Goal: Task Accomplishment & Management: Use online tool/utility

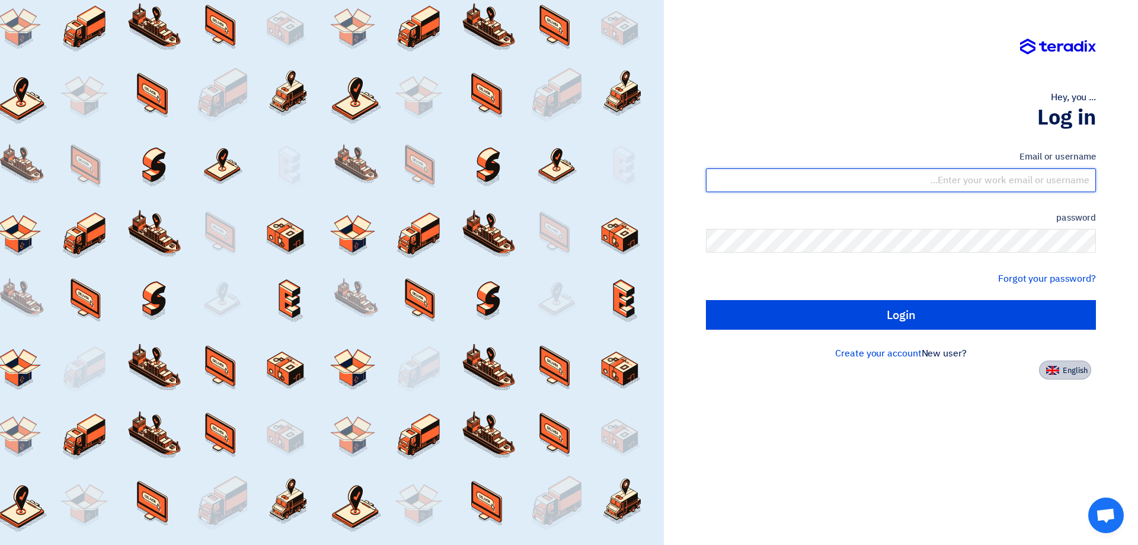
type input "group@industry-tools.com"
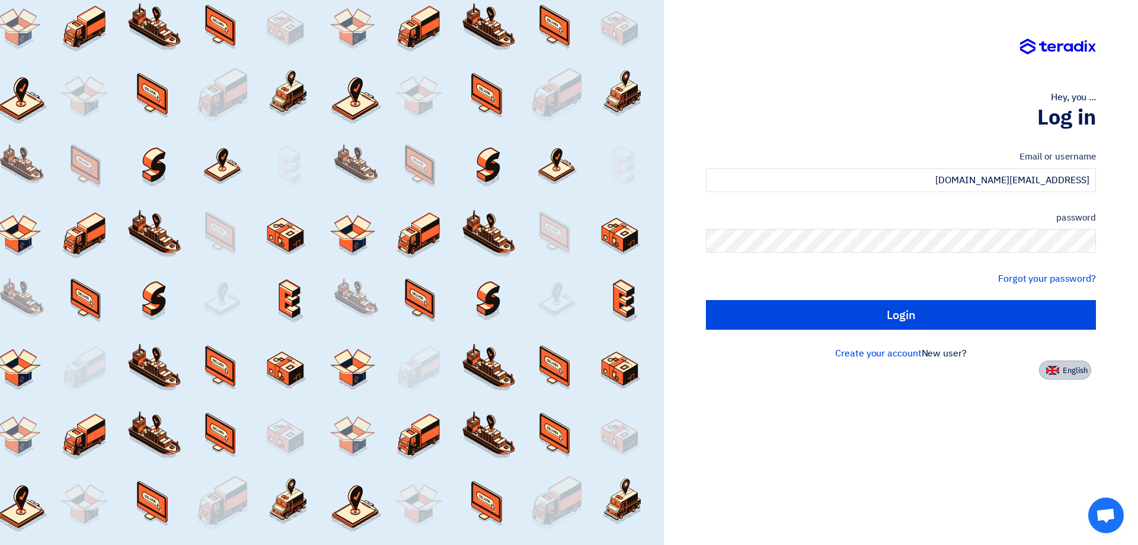
click at [1060, 368] on button "English" at bounding box center [1065, 369] width 52 height 19
type input "Sign in"
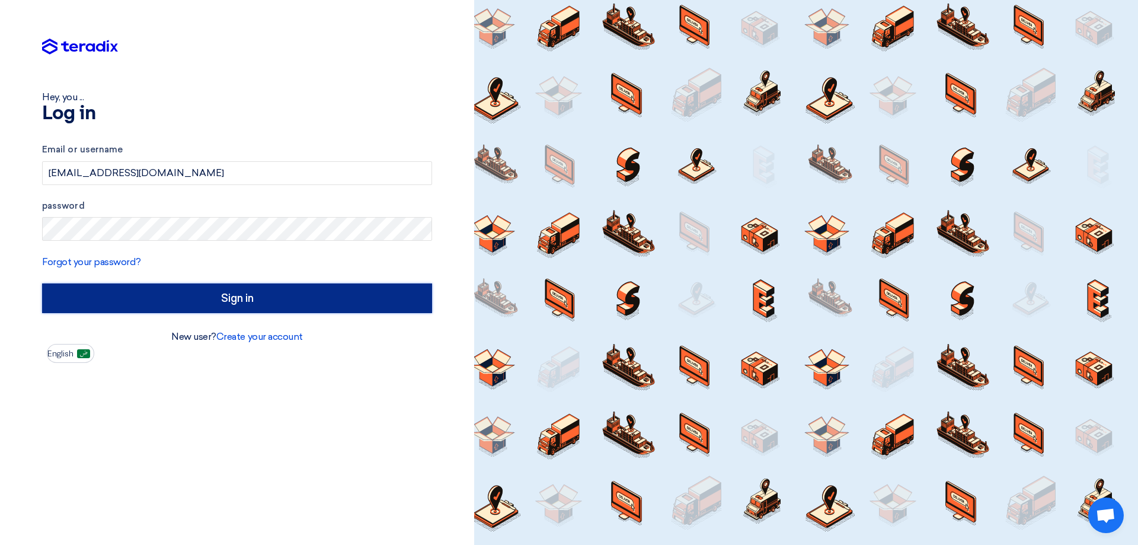
click at [158, 310] on input "Sign in" at bounding box center [237, 298] width 390 height 30
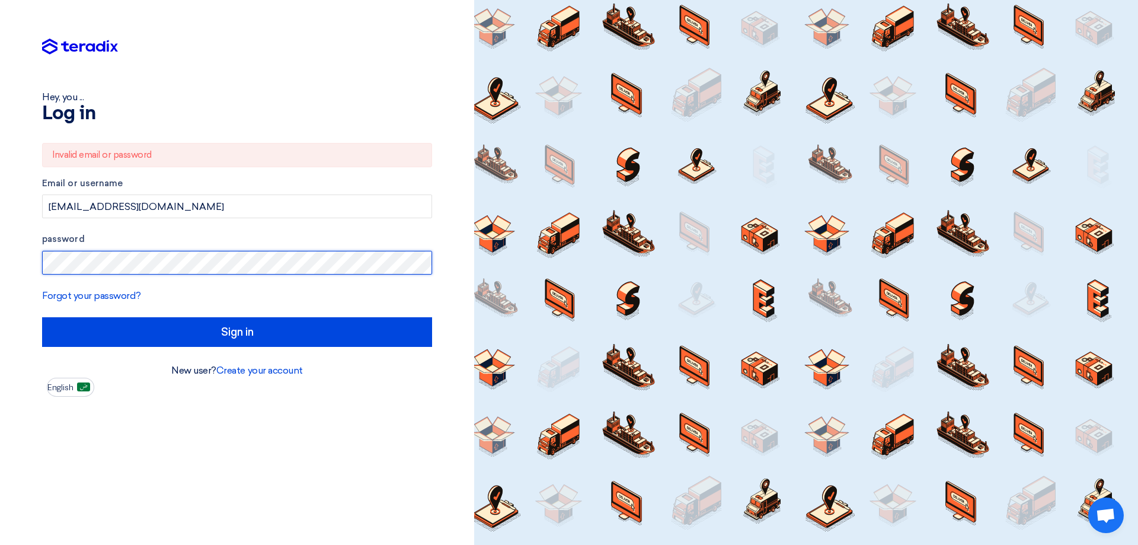
click at [0, 267] on div "Hey, you ... Log in Invalid email or password Email or username group@industry-…" at bounding box center [237, 272] width 474 height 545
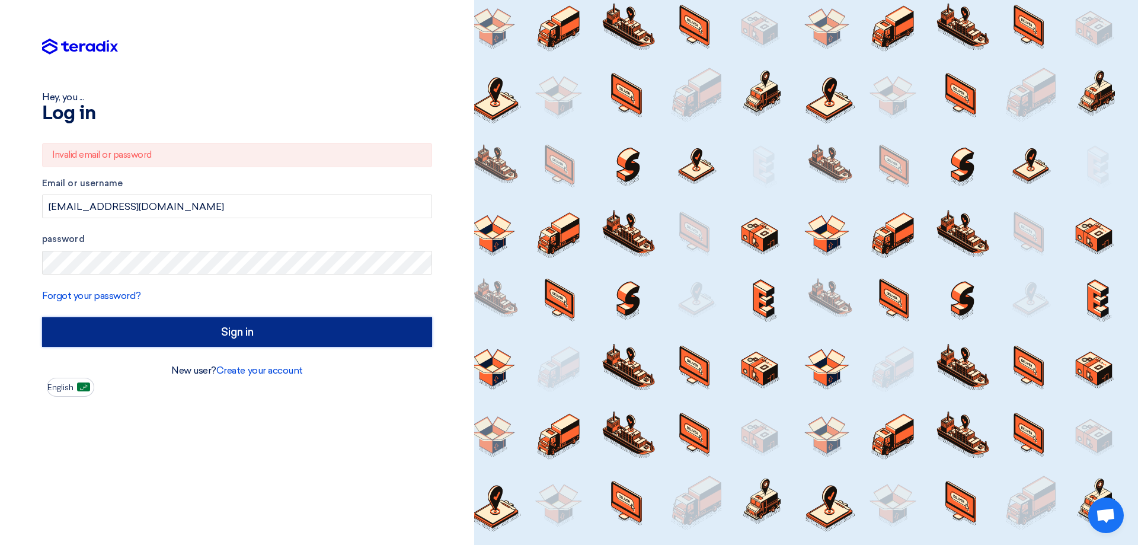
click at [244, 337] on input "Sign in" at bounding box center [237, 332] width 390 height 30
click at [253, 336] on input "Sign in" at bounding box center [237, 332] width 390 height 30
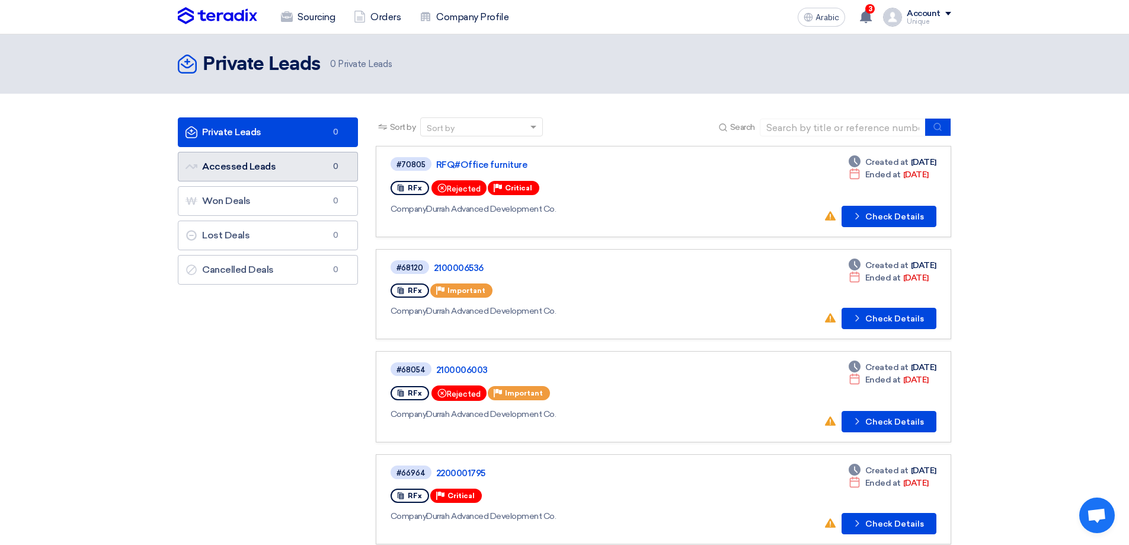
click at [241, 168] on font "Accessed Leads" at bounding box center [239, 166] width 74 height 11
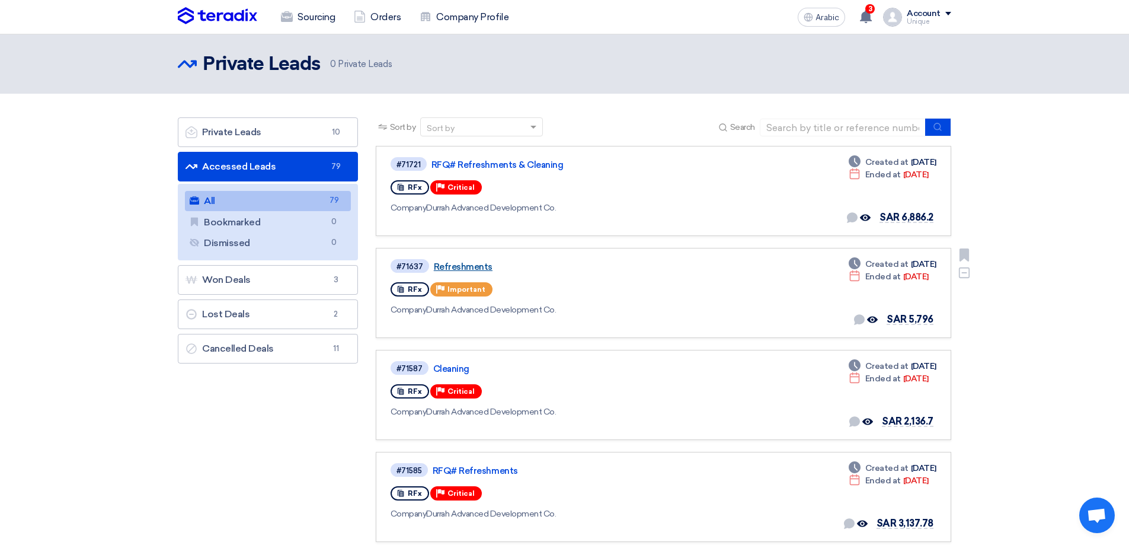
click at [460, 269] on font "Refreshments" at bounding box center [463, 266] width 59 height 11
click at [444, 368] on font "Cleaning" at bounding box center [451, 368] width 36 height 11
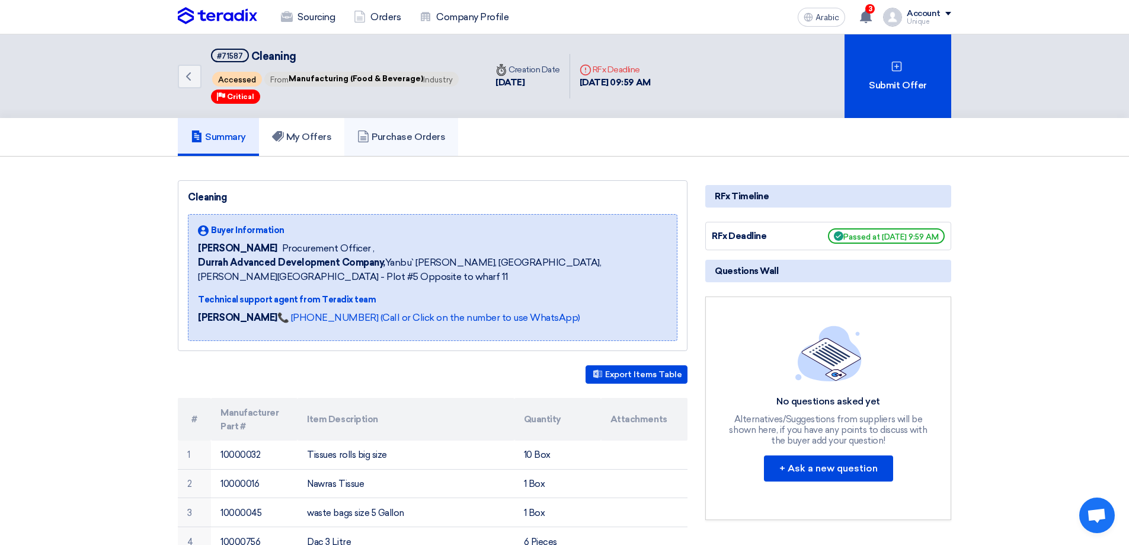
click at [378, 136] on font "Purchase Orders" at bounding box center [409, 136] width 74 height 11
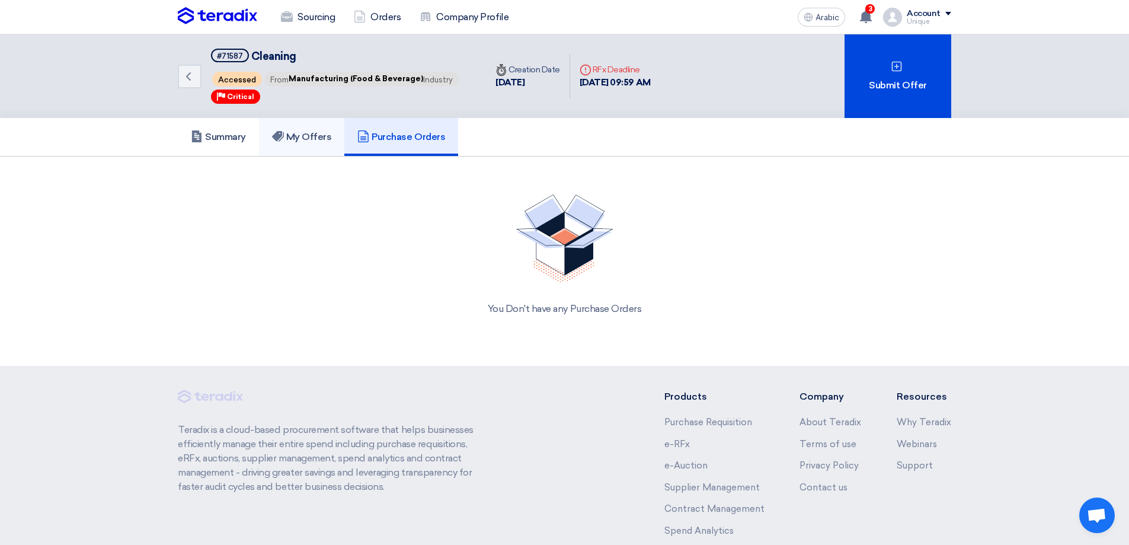
click at [315, 138] on font "My Offers" at bounding box center [309, 136] width 46 height 11
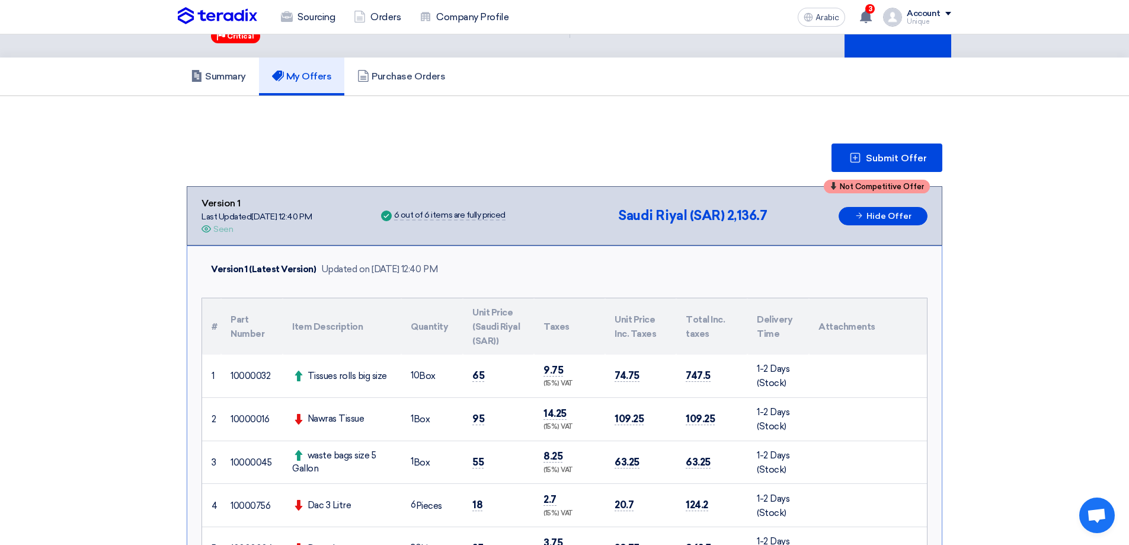
scroll to position [59, 0]
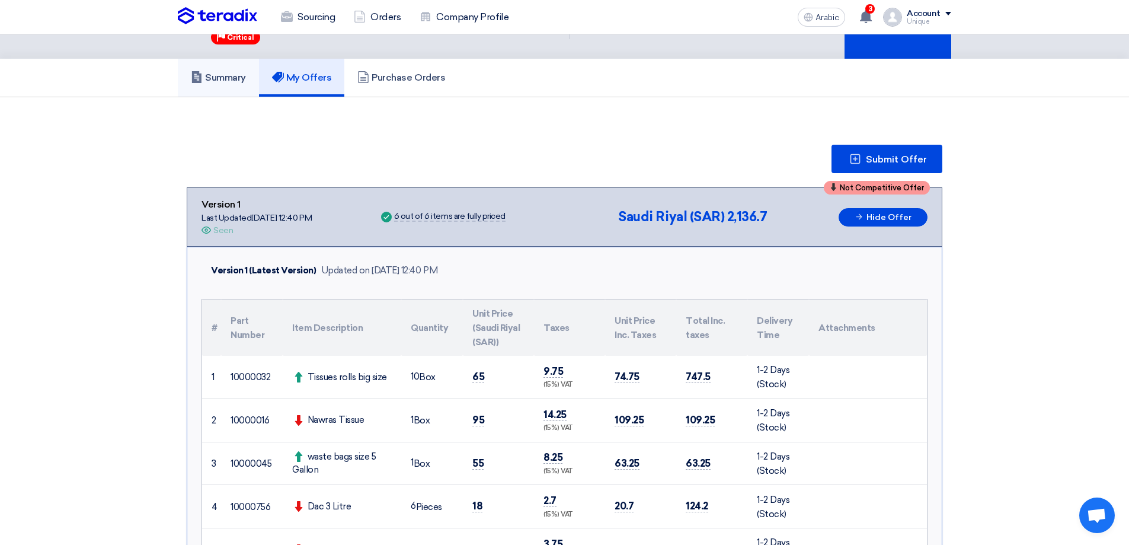
click at [237, 88] on link "Summary" at bounding box center [218, 78] width 81 height 38
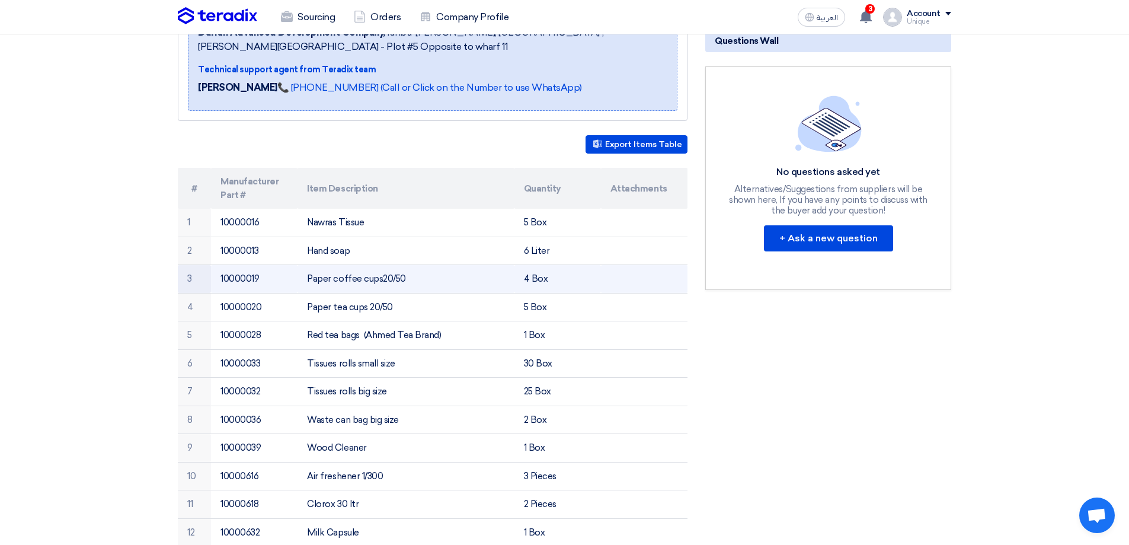
scroll to position [296, 0]
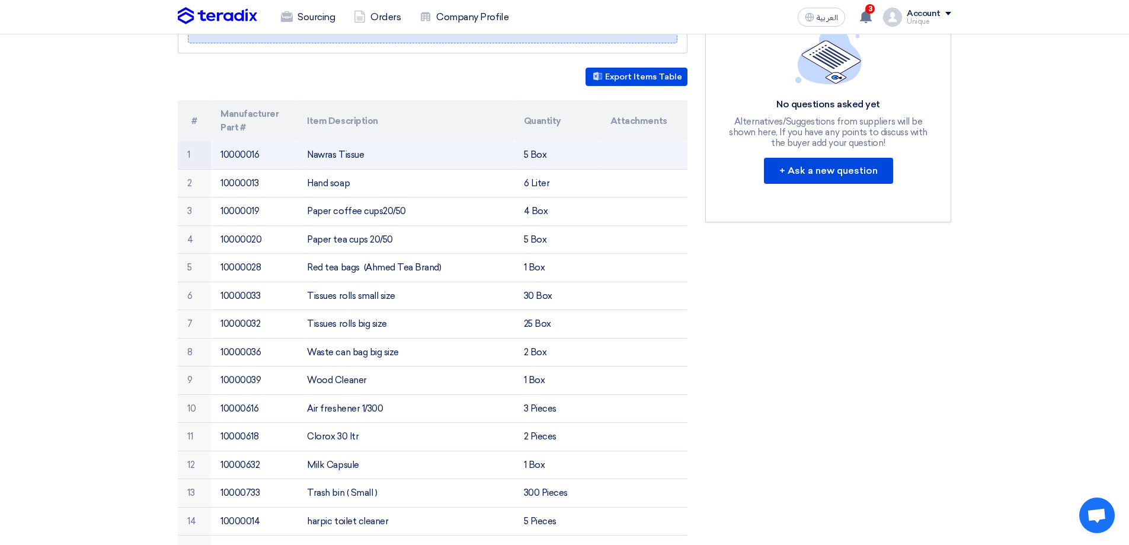
drag, startPoint x: 308, startPoint y: 157, endPoint x: 375, endPoint y: 153, distance: 67.7
click at [375, 153] on td "Nawras Tissue" at bounding box center [406, 155] width 216 height 28
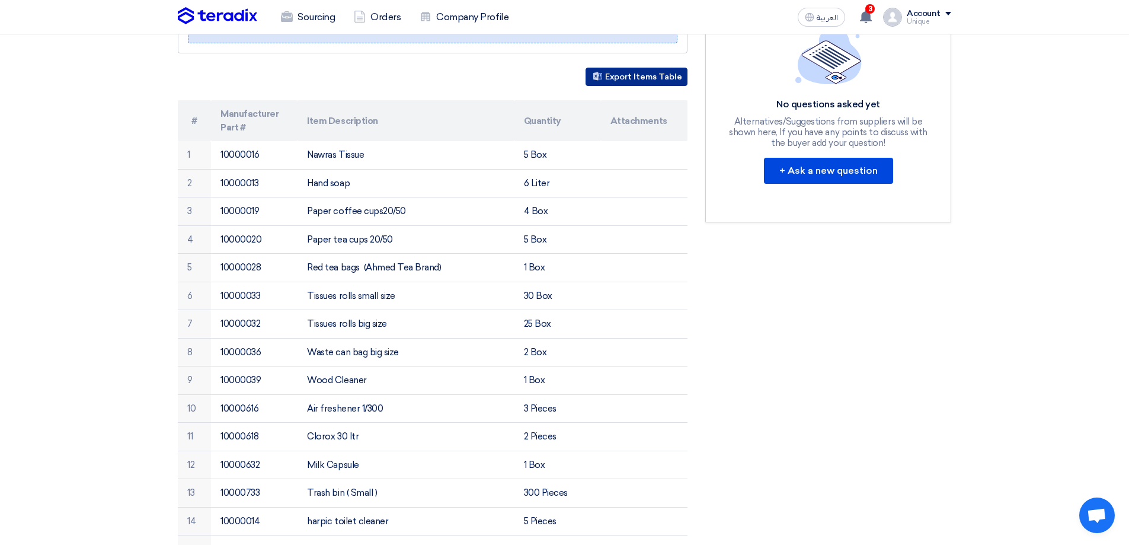
click at [650, 77] on button "Export Items Table" at bounding box center [637, 77] width 102 height 18
click at [648, 77] on button "Export Items Table" at bounding box center [637, 77] width 102 height 18
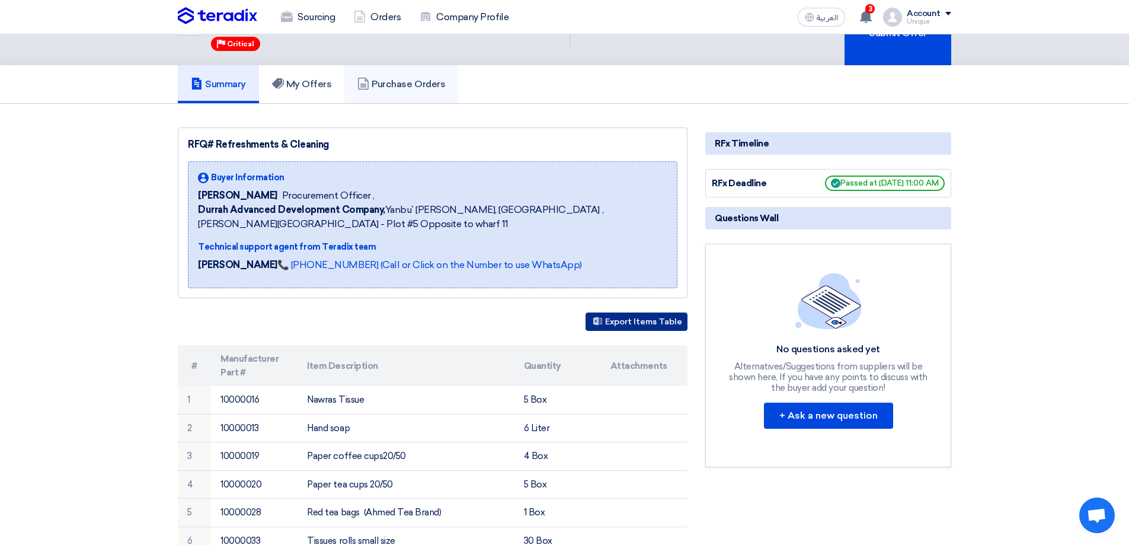
scroll to position [0, 0]
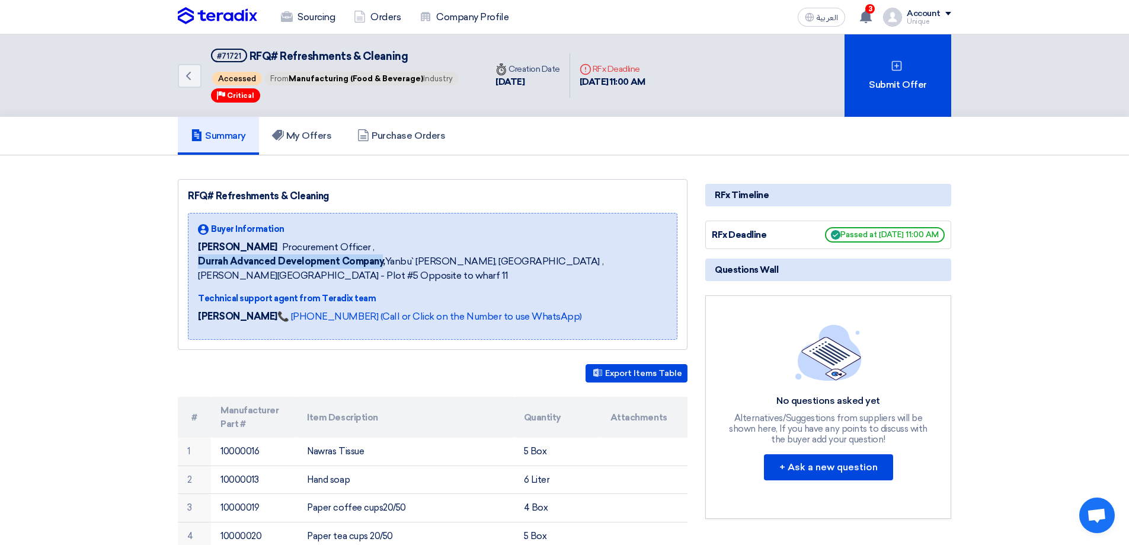
drag, startPoint x: 195, startPoint y: 259, endPoint x: 381, endPoint y: 256, distance: 186.1
click at [381, 256] on div "Buyer Information [PERSON_NAME] Procurement Officer , [PERSON_NAME] Advanced De…" at bounding box center [433, 276] width 490 height 127
copy b "[PERSON_NAME] Advanced Development Company"
